Goal: Task Accomplishment & Management: Complete application form

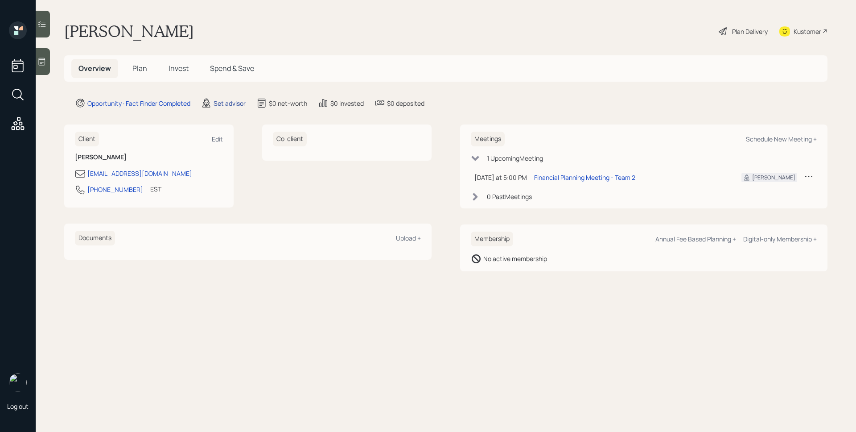
click at [233, 104] on div "Set advisor" at bounding box center [230, 103] width 32 height 9
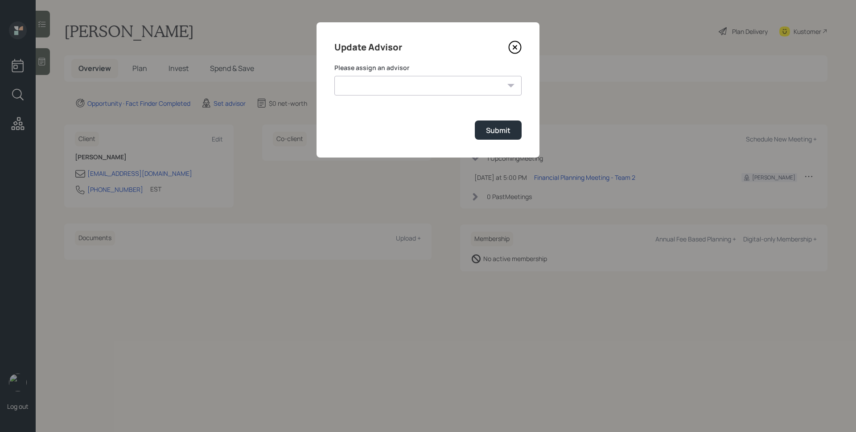
click at [369, 82] on select "[PERSON_NAME] [PERSON_NAME] End [PERSON_NAME] [PERSON_NAME] [PERSON_NAME] [PERS…" at bounding box center [428, 86] width 187 height 20
select select "d946c976-65aa-4529-ac9d-02c4f1114fc0"
click at [335, 76] on select "[PERSON_NAME] [PERSON_NAME] End [PERSON_NAME] [PERSON_NAME] [PERSON_NAME] [PERS…" at bounding box center [428, 86] width 187 height 20
click at [498, 135] on div "Submit" at bounding box center [498, 130] width 25 height 10
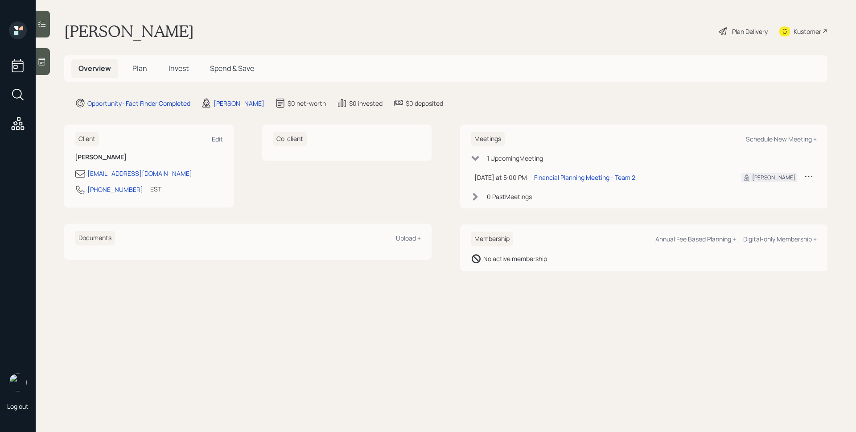
click at [50, 62] on main "[PERSON_NAME] Plan Delivery Kustomer Overview Plan Invest Spend & Save Opportun…" at bounding box center [446, 216] width 821 height 432
click at [48, 62] on div at bounding box center [43, 61] width 14 height 27
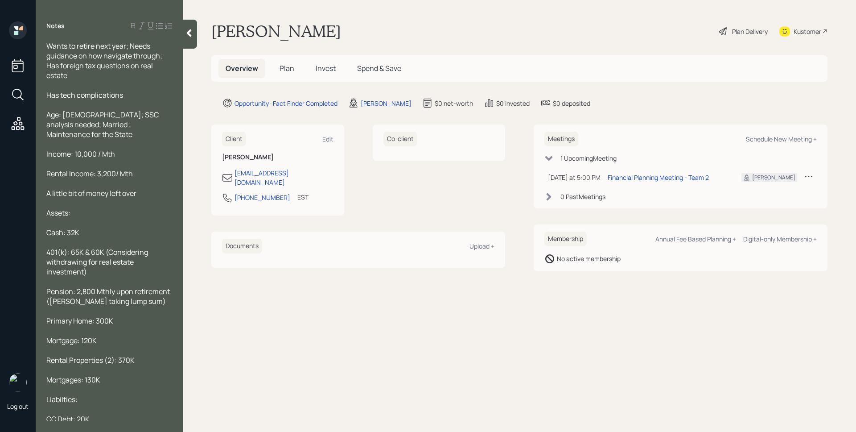
click at [283, 68] on span "Plan" at bounding box center [287, 68] width 15 height 10
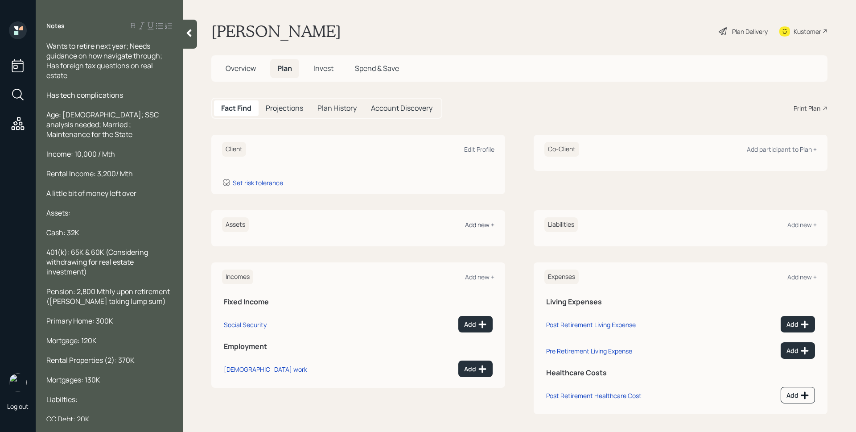
click at [466, 227] on div "Add new +" at bounding box center [479, 224] width 29 height 8
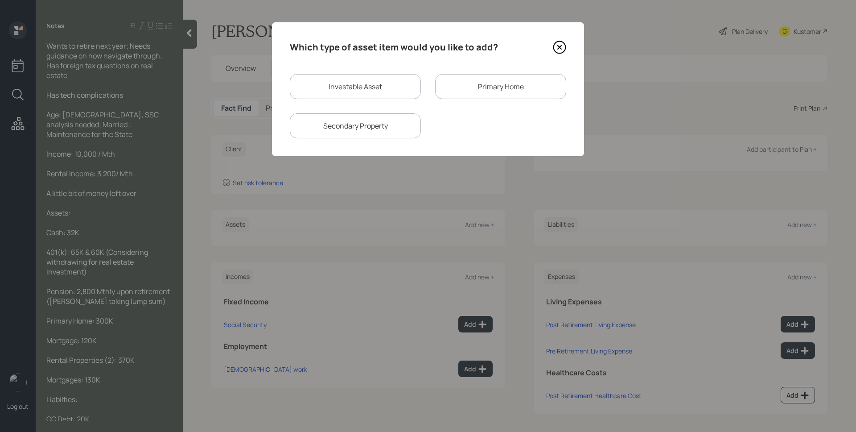
click at [390, 99] on div "Investable Asset Primary Home Secondary Property" at bounding box center [428, 106] width 277 height 64
click at [388, 91] on div "Investable Asset" at bounding box center [355, 86] width 131 height 25
select select "taxable"
select select "balanced"
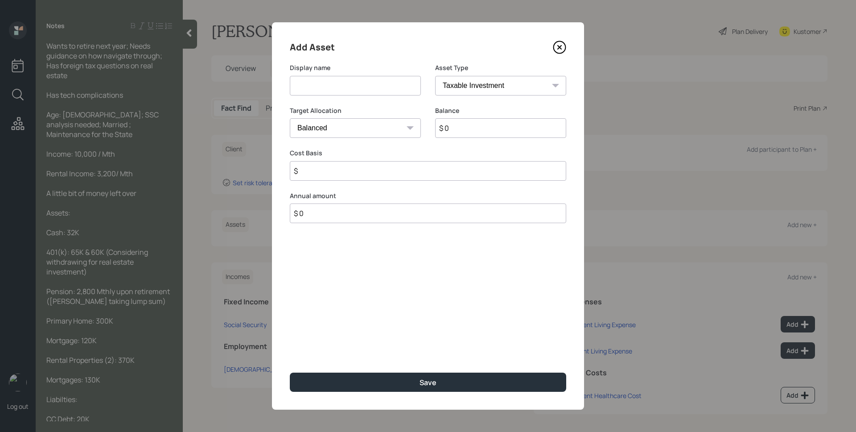
click at [388, 91] on input at bounding box center [355, 86] width 131 height 20
type input "Cash"
click at [511, 84] on select "SEP [PERSON_NAME] IRA 401(k) [PERSON_NAME] 401(k) 403(b) [PERSON_NAME] 403(b) 4…" at bounding box center [500, 86] width 131 height 20
select select "cash"
click at [435, 76] on select "SEP [PERSON_NAME] IRA 401(k) [PERSON_NAME] 401(k) 403(b) [PERSON_NAME] 403(b) 4…" at bounding box center [500, 86] width 131 height 20
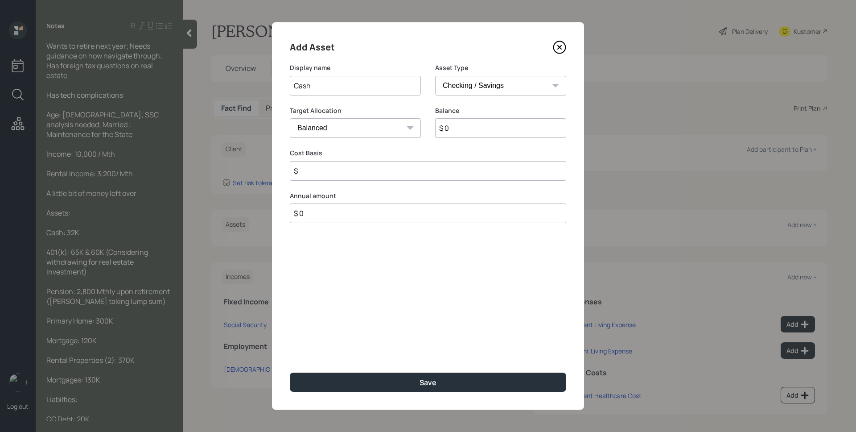
type input "$"
click at [469, 124] on input "$ 0" at bounding box center [428, 128] width 277 height 20
type input "$ 3"
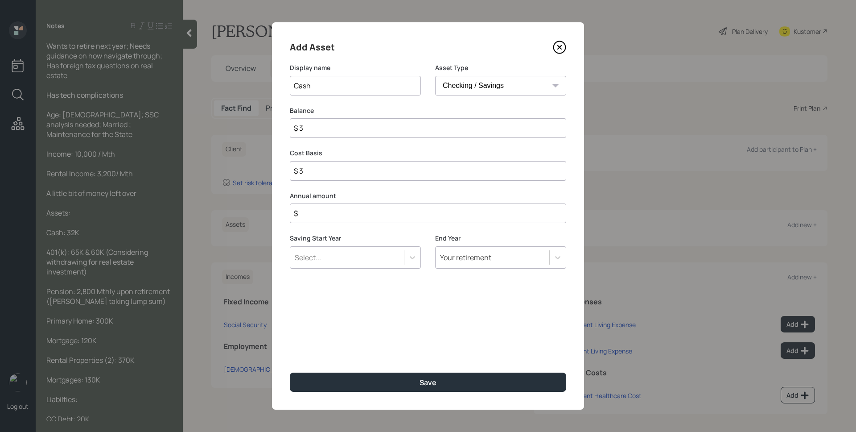
type input "$ 32"
type input "$ 320"
type input "$ 3,200"
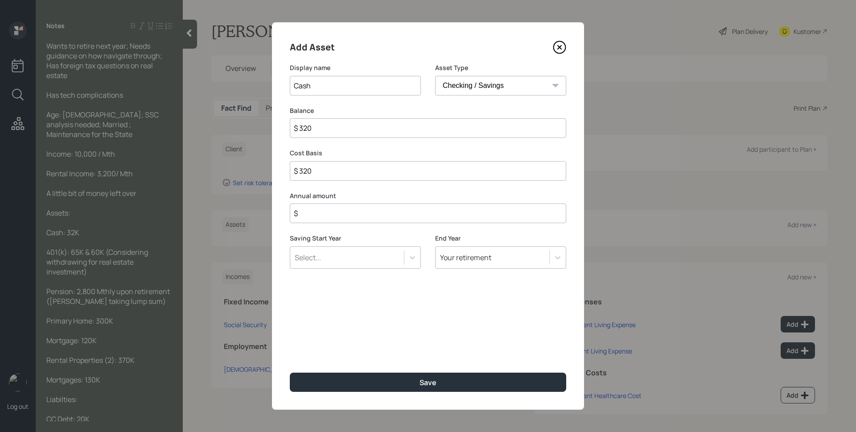
type input "$ 3,200"
type input "$ 32,000"
type input "$ 0"
click at [290, 372] on button "Save" at bounding box center [428, 381] width 277 height 19
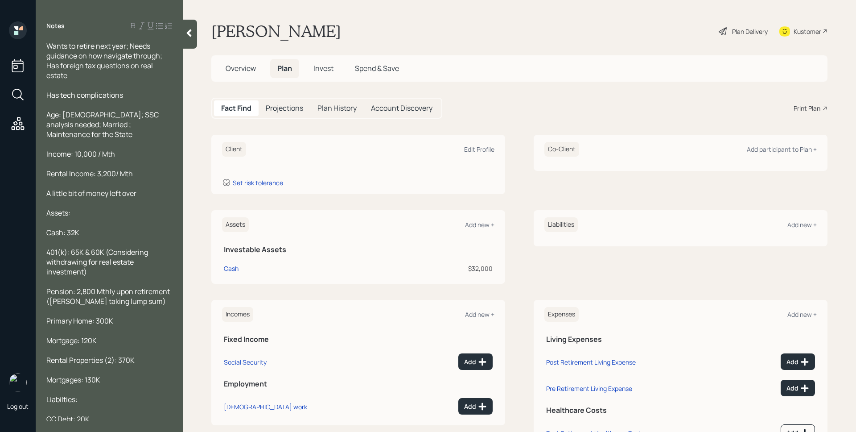
click at [486, 229] on div "Assets Add new +" at bounding box center [358, 224] width 273 height 15
click at [485, 224] on div "Add new +" at bounding box center [479, 224] width 29 height 8
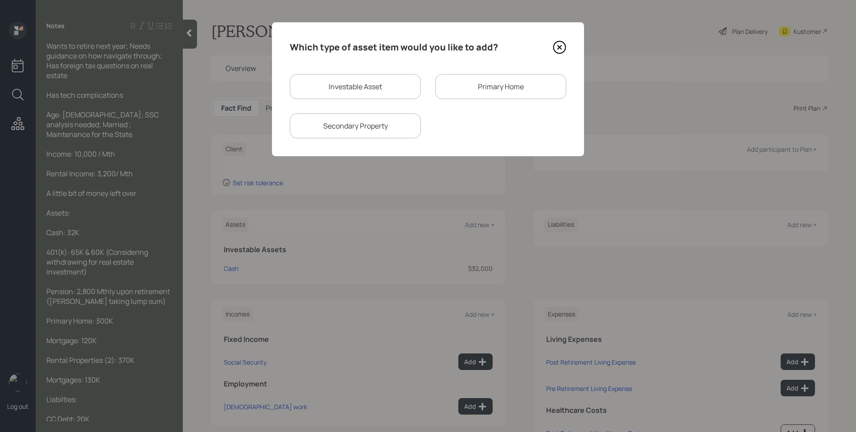
click at [399, 70] on div "Which type of asset item would you like to add? Investable Asset Primary Home S…" at bounding box center [428, 89] width 312 height 134
click at [400, 79] on div "Investable Asset" at bounding box center [355, 86] width 131 height 25
select select "taxable"
select select "balanced"
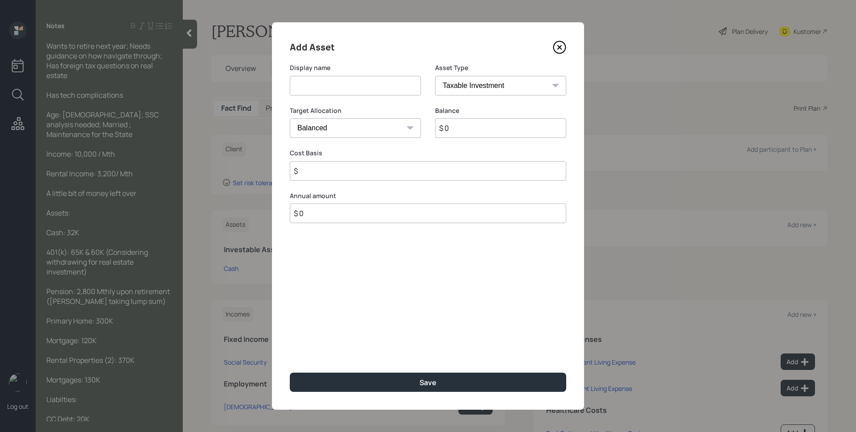
click at [398, 81] on input at bounding box center [355, 86] width 131 height 20
click at [348, 83] on input at bounding box center [355, 86] width 131 height 20
type input "401k's"
click at [467, 92] on select "SEP [PERSON_NAME] IRA 401(k) [PERSON_NAME] 401(k) 403(b) [PERSON_NAME] 403(b) 4…" at bounding box center [500, 86] width 131 height 20
select select "company_sponsored"
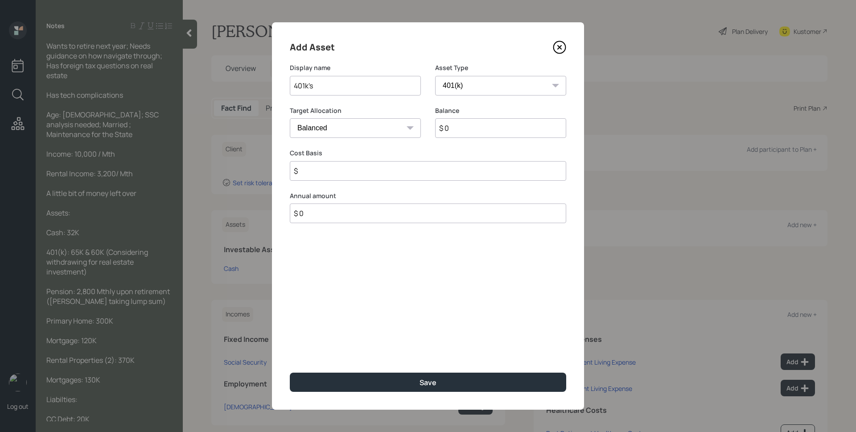
click at [435, 76] on select "SEP [PERSON_NAME] IRA 401(k) [PERSON_NAME] 401(k) 403(b) [PERSON_NAME] 403(b) 4…" at bounding box center [500, 86] width 131 height 20
click at [483, 124] on input "$ 0" at bounding box center [500, 128] width 131 height 20
type input "$ 125,000"
type input "0"
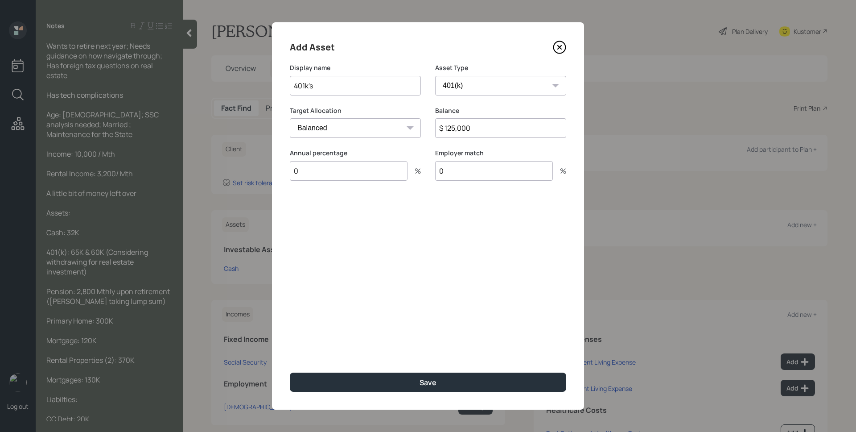
type input "0"
click at [290, 372] on button "Save" at bounding box center [428, 381] width 277 height 19
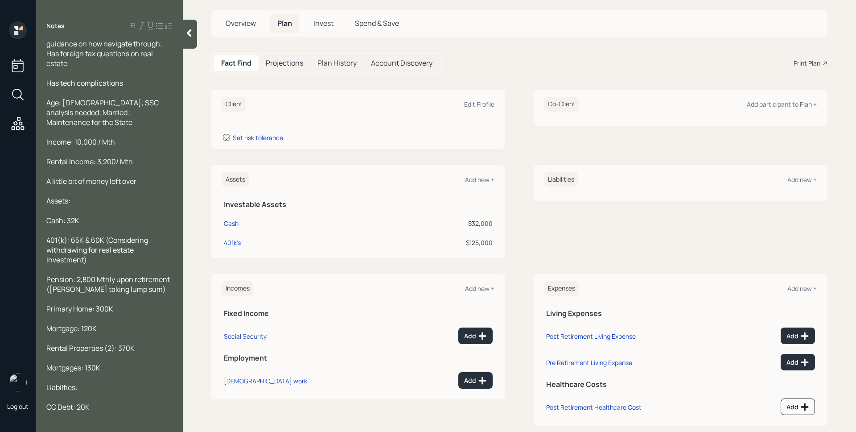
scroll to position [60, 0]
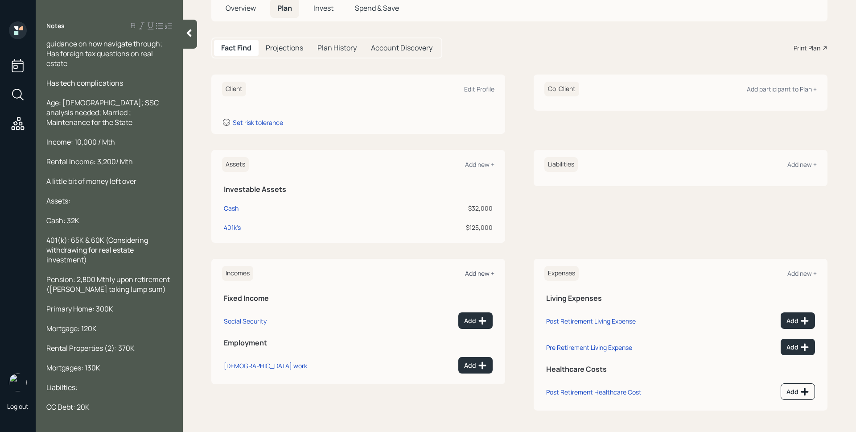
click at [472, 274] on div "Add new +" at bounding box center [479, 273] width 29 height 8
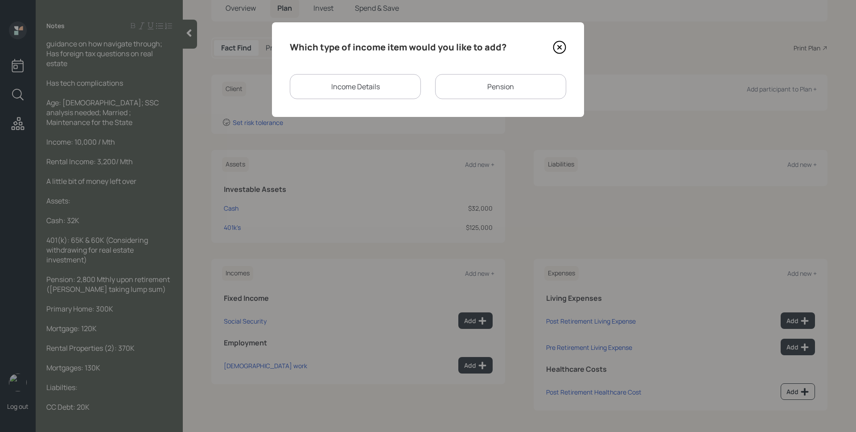
click at [558, 46] on icon at bounding box center [560, 47] width 4 height 4
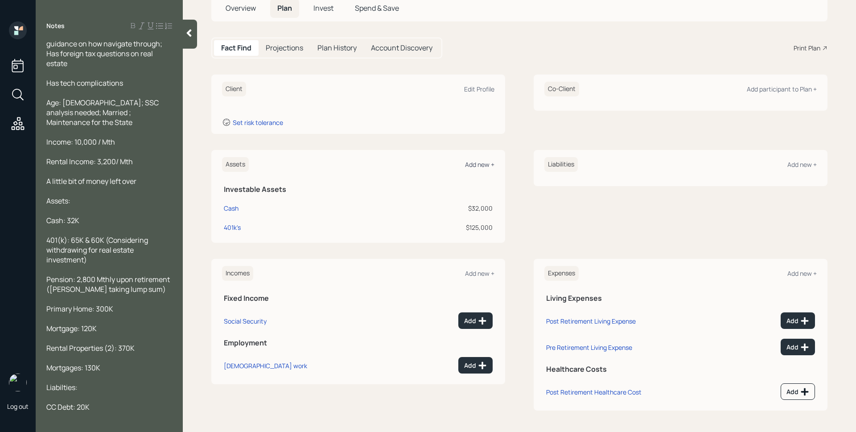
click at [484, 165] on div "Add new +" at bounding box center [479, 164] width 29 height 8
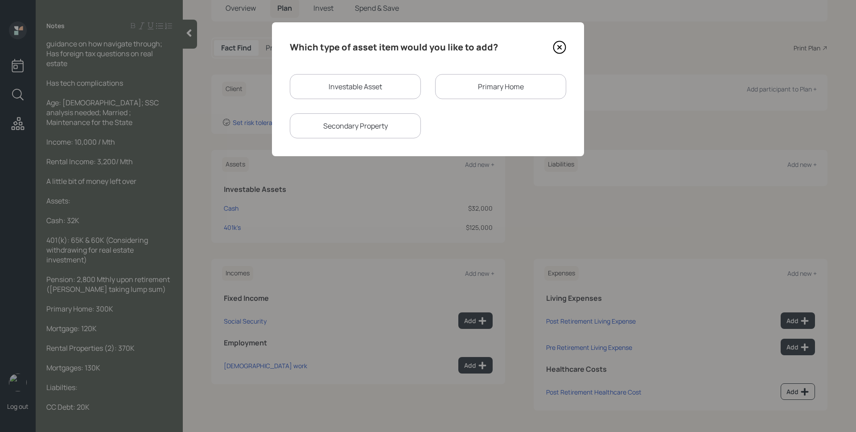
click at [492, 80] on div "Primary Home" at bounding box center [500, 86] width 131 height 25
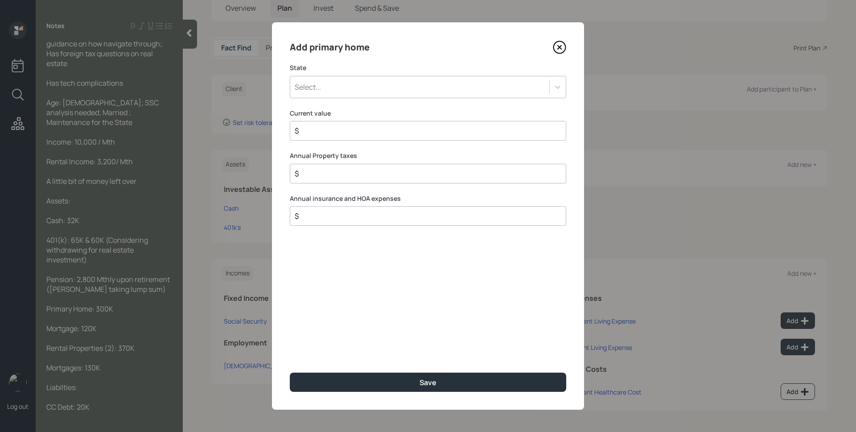
click at [360, 79] on div "Select..." at bounding box center [428, 87] width 277 height 22
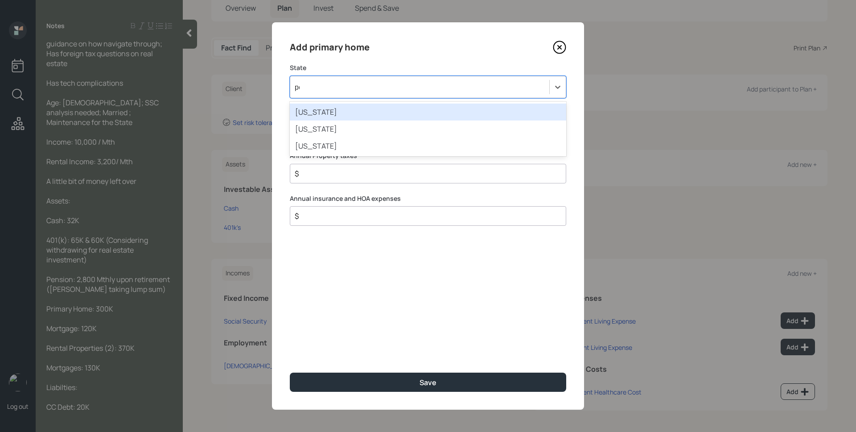
type input "pen"
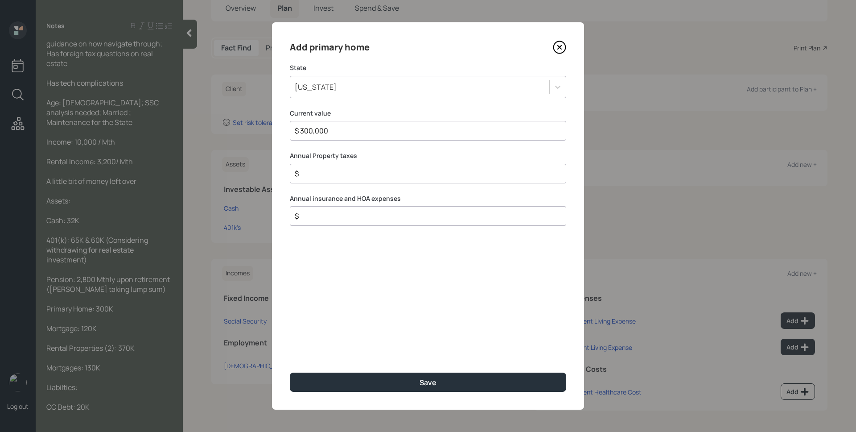
type input "$ 300,000"
click at [290, 372] on button "Save" at bounding box center [428, 381] width 277 height 19
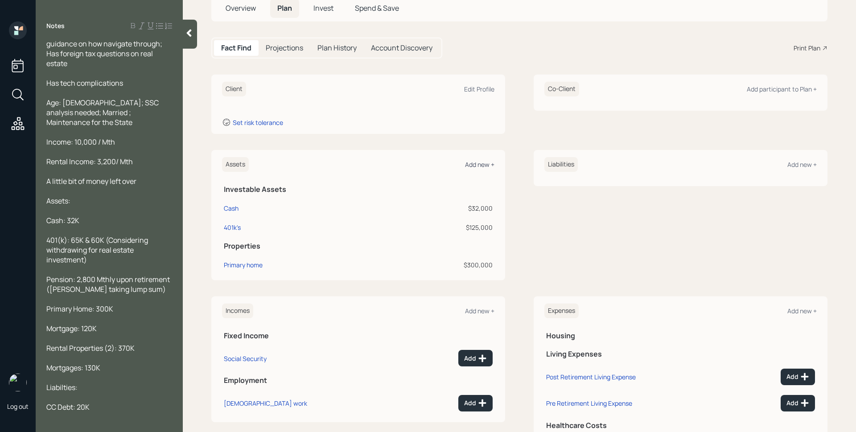
click at [484, 161] on div "Add new +" at bounding box center [479, 164] width 29 height 8
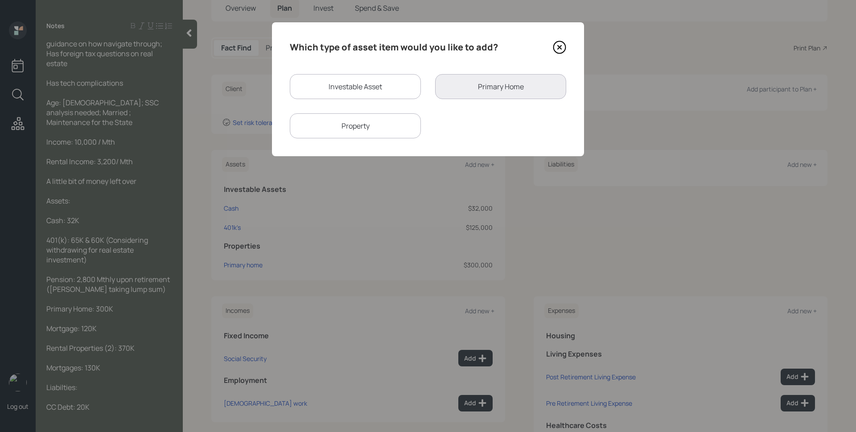
click at [381, 122] on div "Property" at bounding box center [355, 125] width 131 height 25
select select "rental_property"
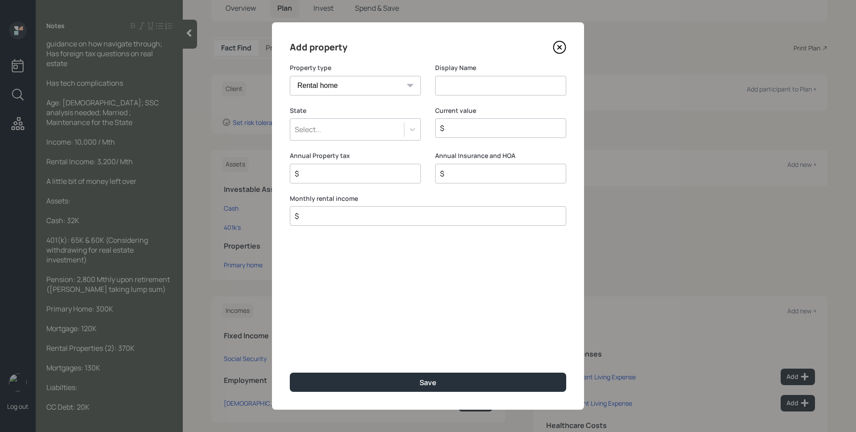
click at [382, 95] on div "Property type Vacation home Rental home" at bounding box center [355, 84] width 131 height 43
click at [475, 82] on input at bounding box center [500, 86] width 131 height 20
type input "Rentals"
type input "pe"
type input "$ 370,000"
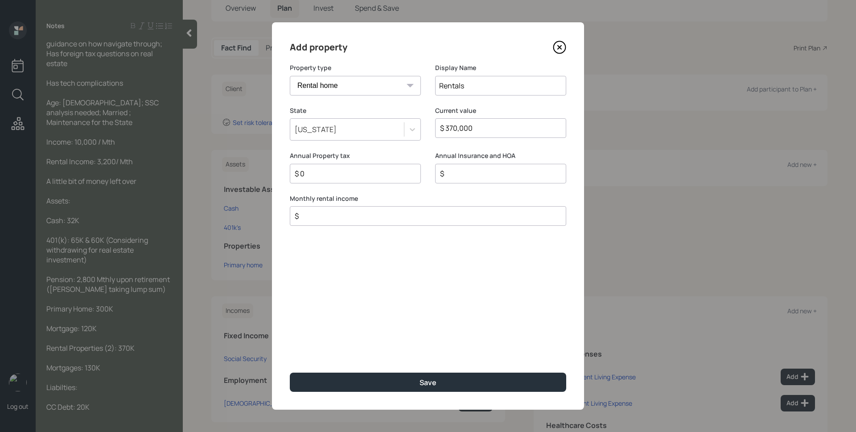
type input "$ 0"
type input "$ 3,200"
click at [290, 372] on button "Save" at bounding box center [428, 381] width 277 height 19
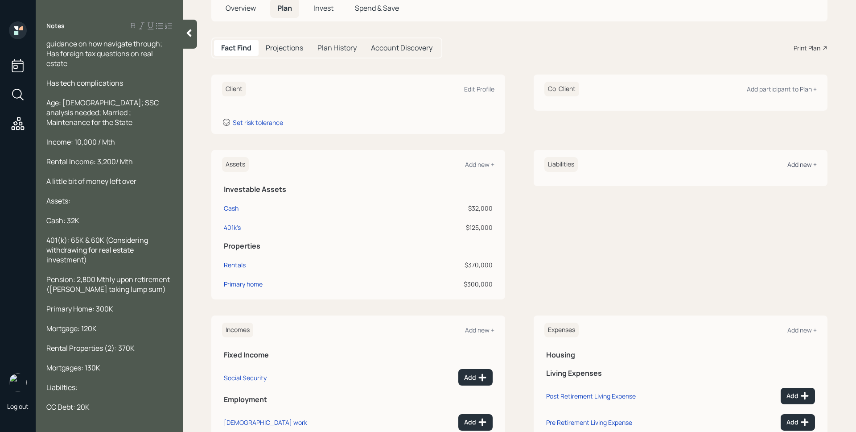
click at [802, 165] on div "Add new +" at bounding box center [802, 164] width 29 height 8
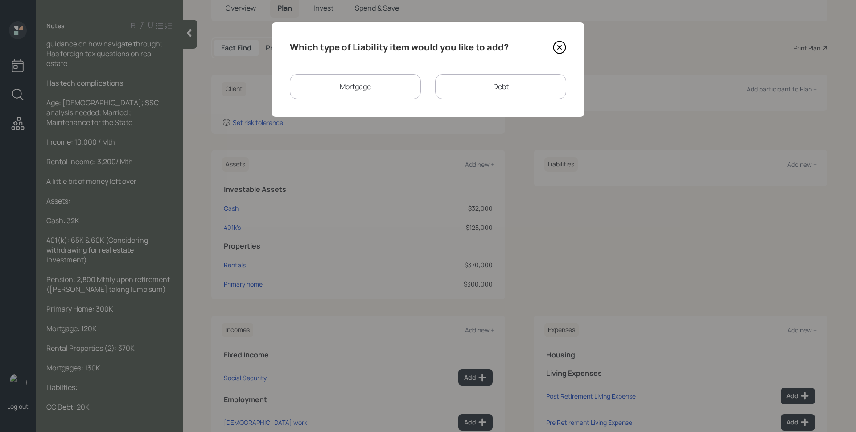
click at [384, 84] on div "Mortgage" at bounding box center [355, 86] width 131 height 25
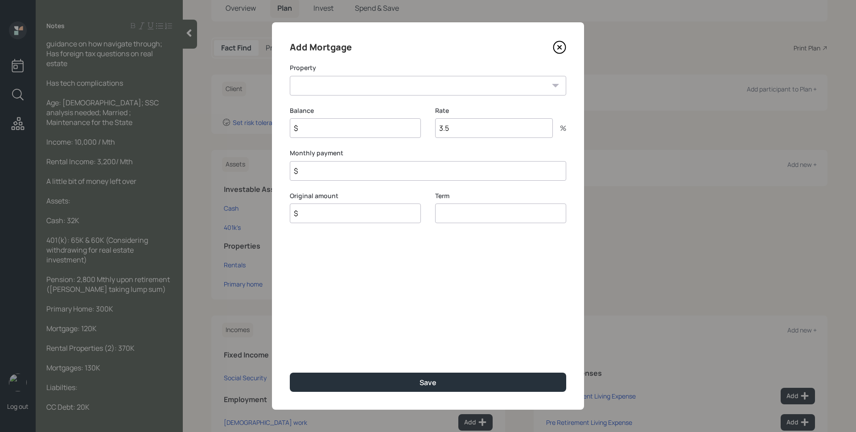
click at [377, 88] on select "Rentals PA Primary home" at bounding box center [428, 86] width 277 height 20
select select "9f64ac38-6a03-4cd9-8eca-b0a4efccac5a"
click at [290, 76] on select "Rentals PA Primary home" at bounding box center [428, 86] width 277 height 20
click at [354, 134] on input "$" at bounding box center [355, 128] width 131 height 20
type input "$ 120,000"
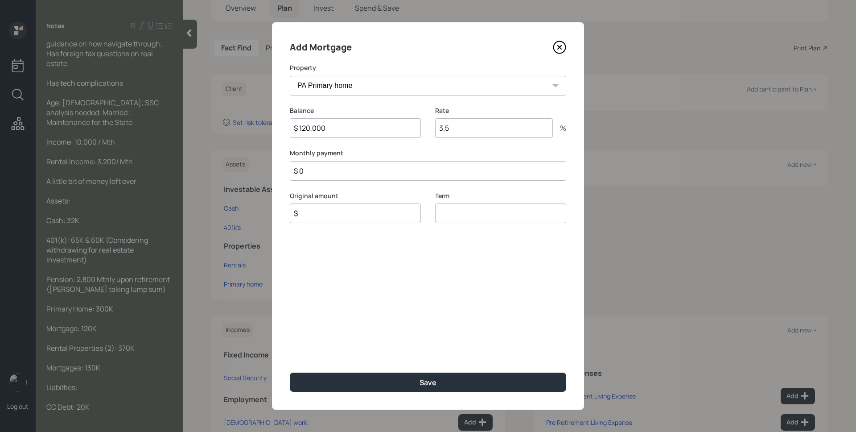
type input "$ 0"
type input "$ 120,000"
type input "30"
click at [290, 372] on button "Save" at bounding box center [428, 381] width 277 height 19
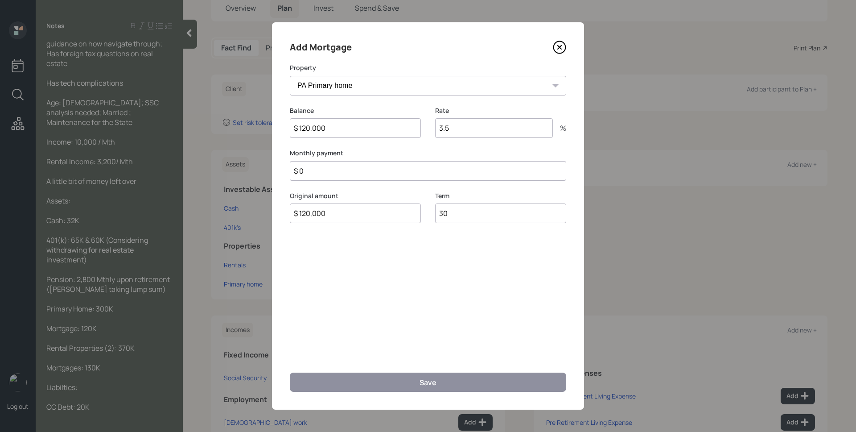
select select "fea5c032-1674-42be-8187-1ee75b5beb75"
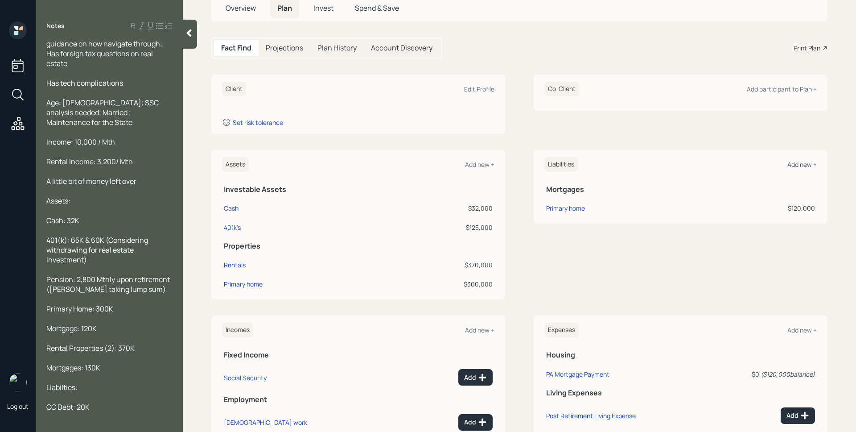
click at [791, 165] on div "Add new +" at bounding box center [802, 164] width 29 height 8
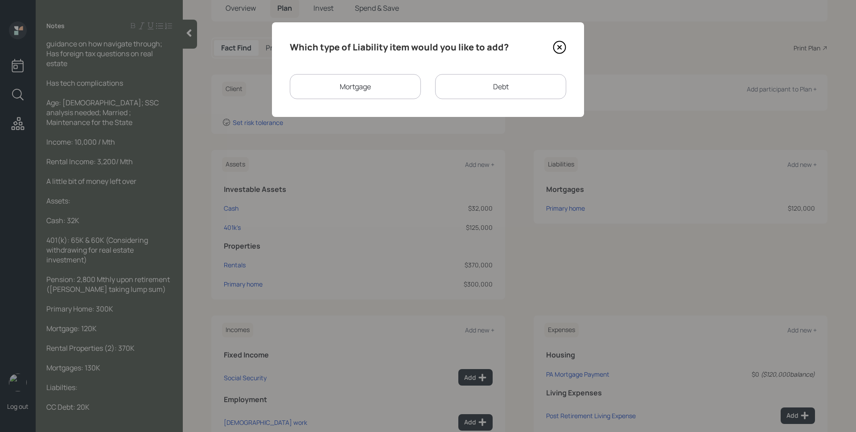
click at [352, 87] on div "Mortgage" at bounding box center [355, 86] width 131 height 25
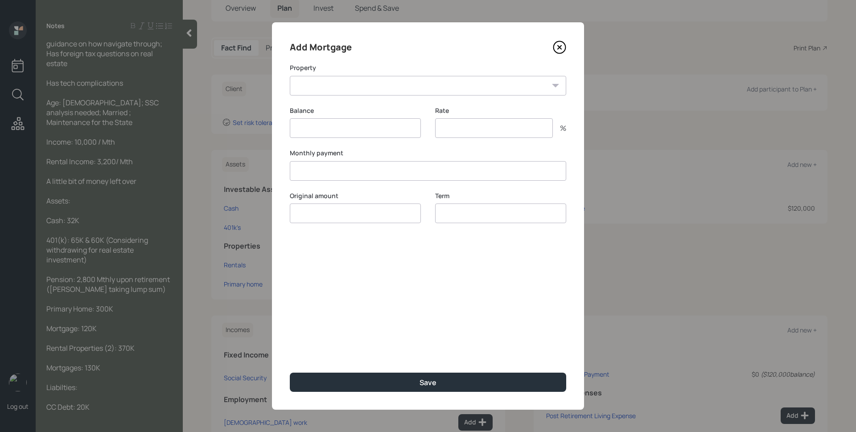
type input "$"
type input "3.5"
type input "$"
click at [358, 77] on select "Rentals" at bounding box center [428, 86] width 277 height 20
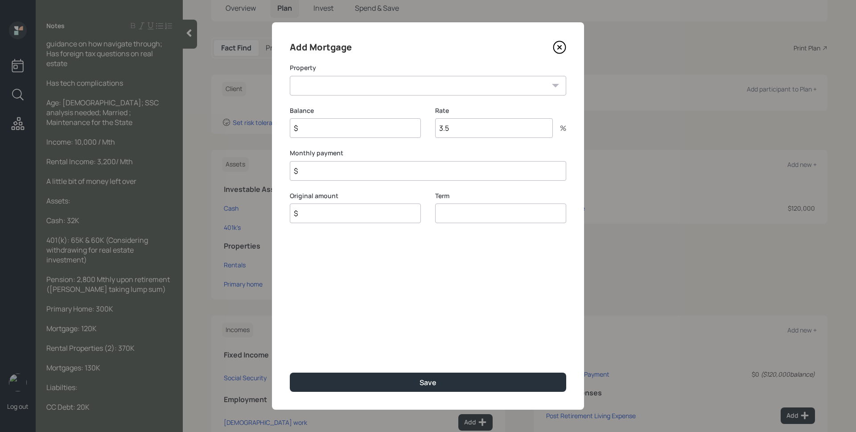
select select "fea5c032-1674-42be-8187-1ee75b5beb75"
click at [290, 76] on select "Rentals" at bounding box center [428, 86] width 277 height 20
click at [339, 123] on input "$" at bounding box center [355, 128] width 131 height 20
type input "$ 130,000"
type input "$ 0"
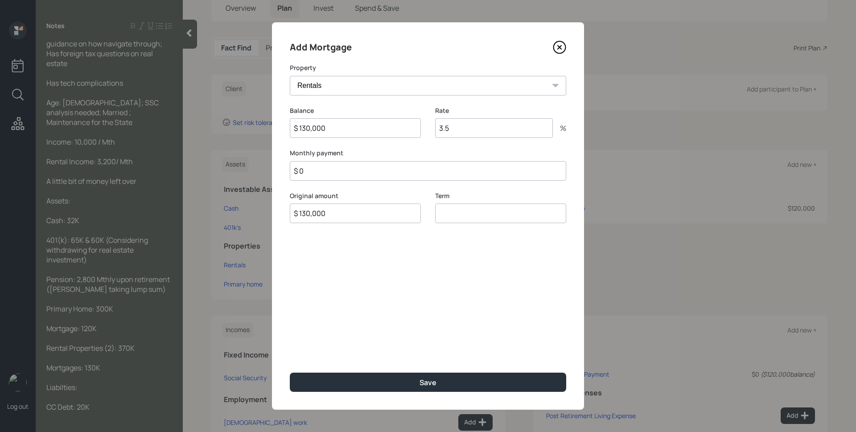
type input "$ 130,000"
type input "30"
click at [290, 372] on button "Save" at bounding box center [428, 381] width 277 height 19
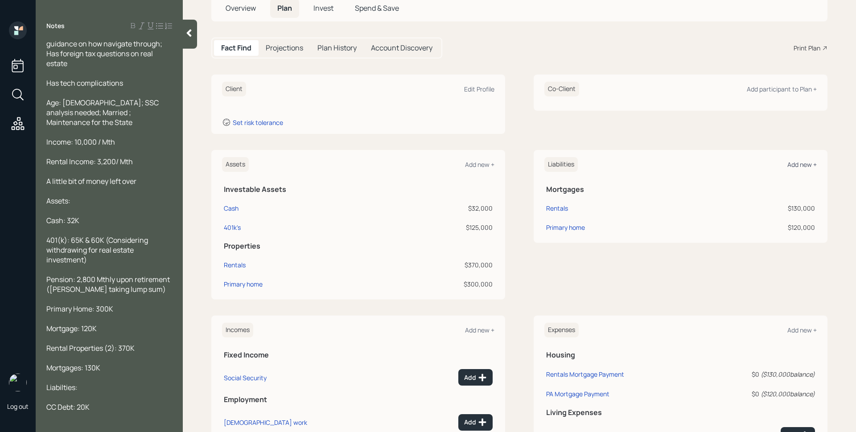
click at [788, 166] on div "Add new +" at bounding box center [802, 164] width 29 height 8
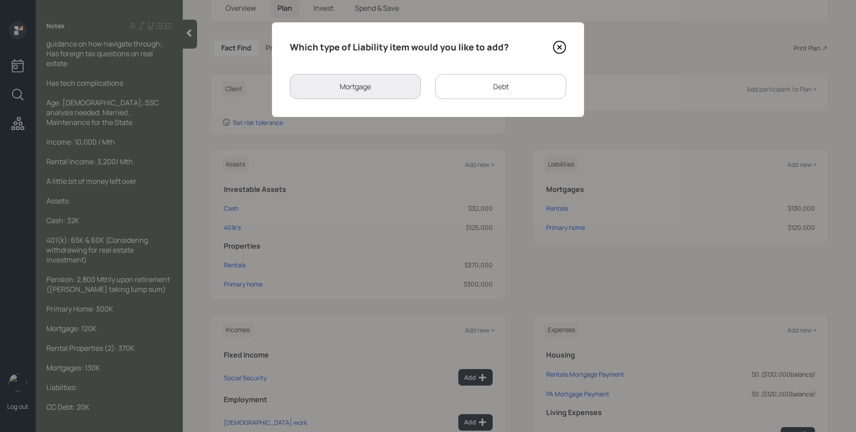
click at [478, 87] on div "Debt" at bounding box center [500, 86] width 131 height 25
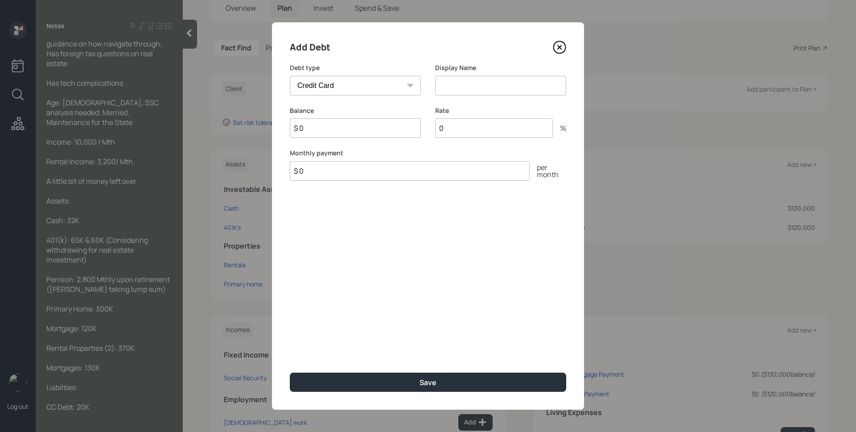
click at [347, 86] on select "Car Credit Card Medical Student Other" at bounding box center [355, 86] width 131 height 20
click at [290, 76] on select "Car Credit Card Medical Student Other" at bounding box center [355, 86] width 131 height 20
click at [357, 80] on select "Car Credit Card Medical Student Other" at bounding box center [355, 86] width 131 height 20
select select "credit_card"
click at [290, 76] on select "Car Credit Card Medical Student Other" at bounding box center [355, 86] width 131 height 20
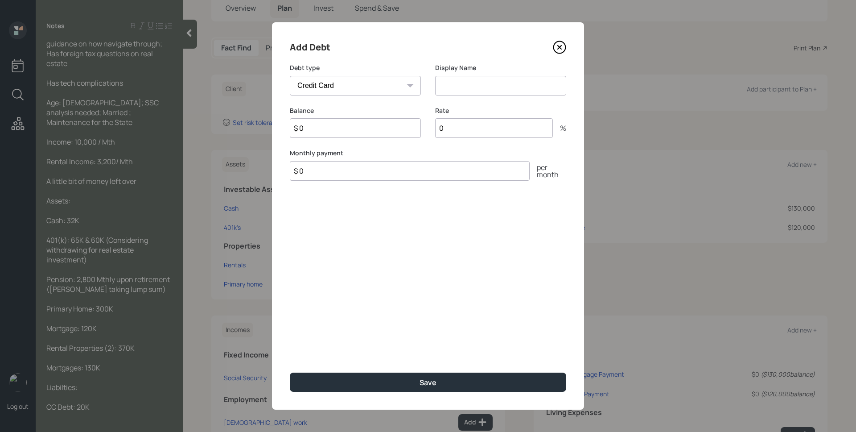
click at [468, 89] on input at bounding box center [500, 86] width 131 height 20
type input "Credit Card"
type input "$ 20,000"
click button "Save" at bounding box center [428, 381] width 277 height 19
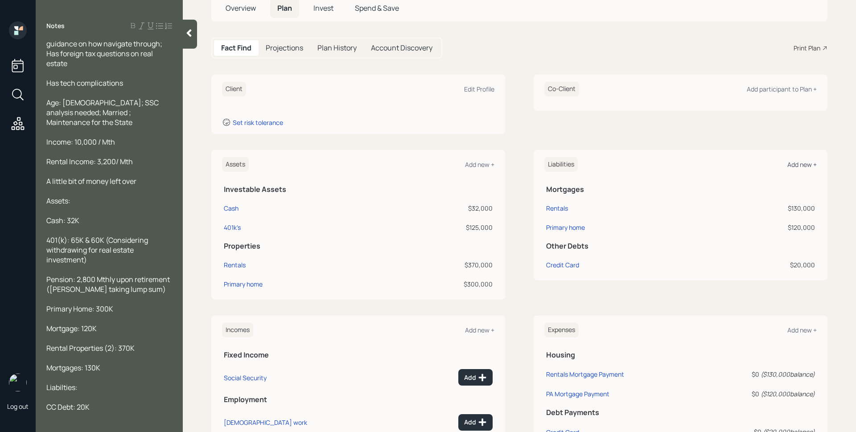
click at [802, 165] on div "Add new +" at bounding box center [802, 164] width 29 height 8
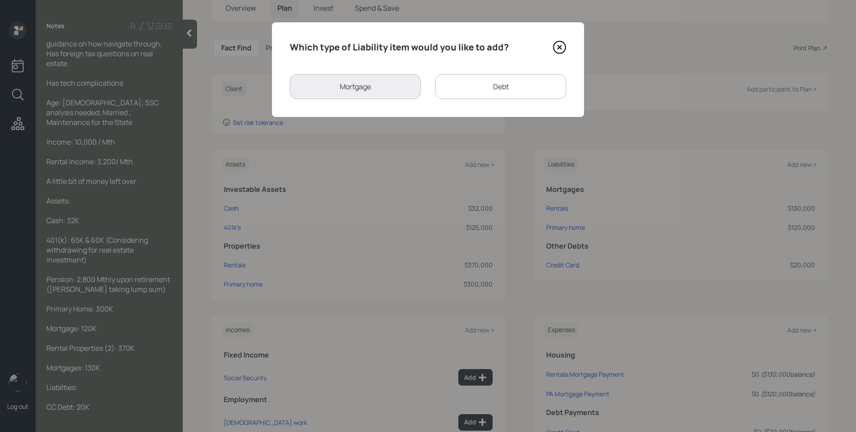
click at [474, 75] on div "Debt" at bounding box center [500, 86] width 131 height 25
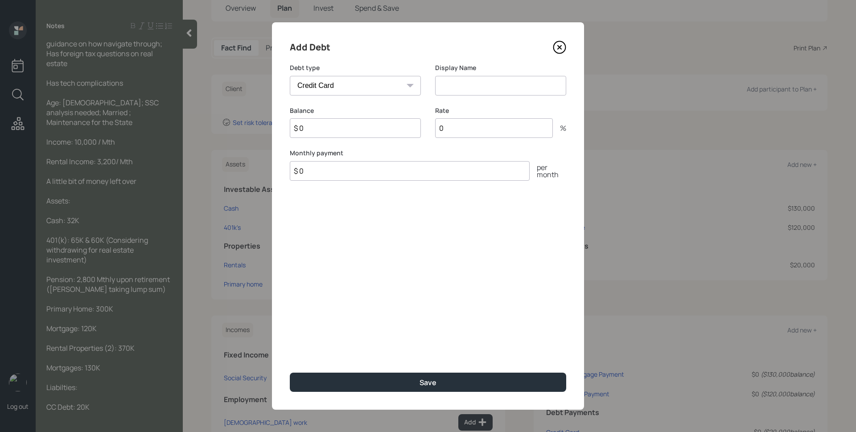
click at [366, 90] on select "Car Credit Card Medical Student Other" at bounding box center [355, 86] width 131 height 20
select select "student"
click at [290, 76] on select "Car Credit Card Medical Student Other" at bounding box center [355, 86] width 131 height 20
click at [475, 91] on input at bounding box center [500, 86] width 131 height 20
type input "S"
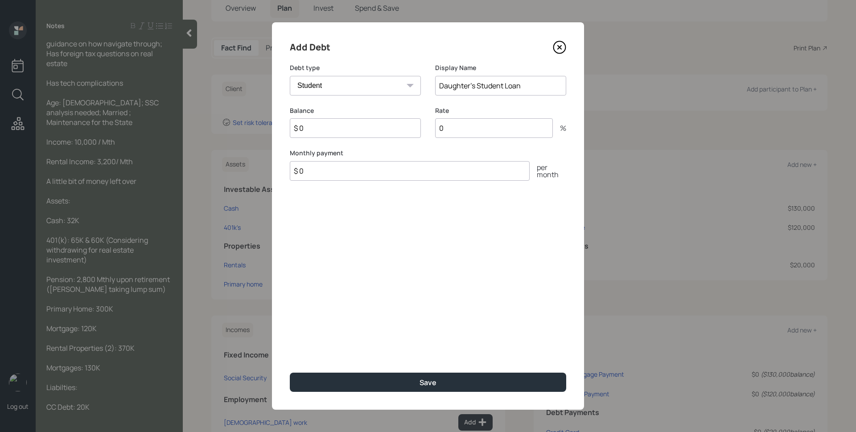
type input "Daughter's Student Loan"
type input "$ 100,000"
click at [290, 372] on button "Save" at bounding box center [428, 381] width 277 height 19
